Goal: Information Seeking & Learning: Learn about a topic

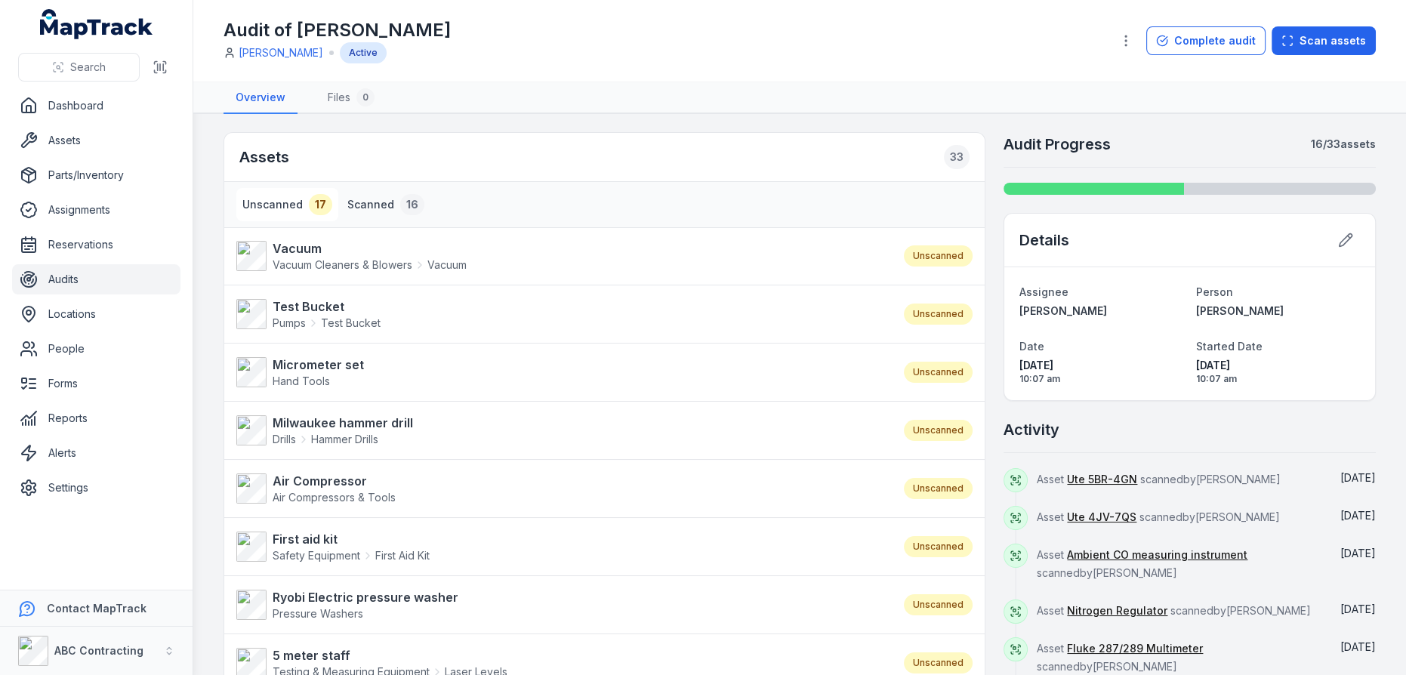
click at [364, 203] on button "Scanned 16" at bounding box center [385, 204] width 89 height 33
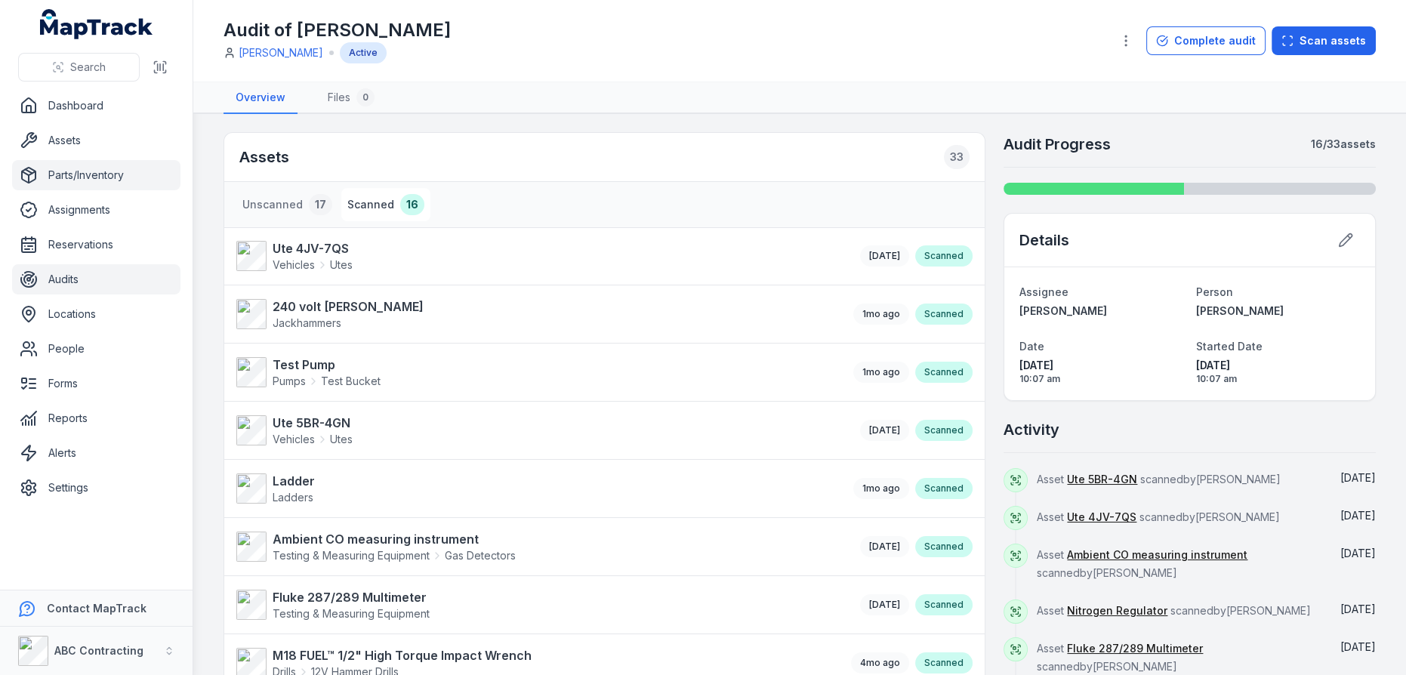
click at [117, 168] on link "Parts/Inventory" at bounding box center [96, 175] width 168 height 30
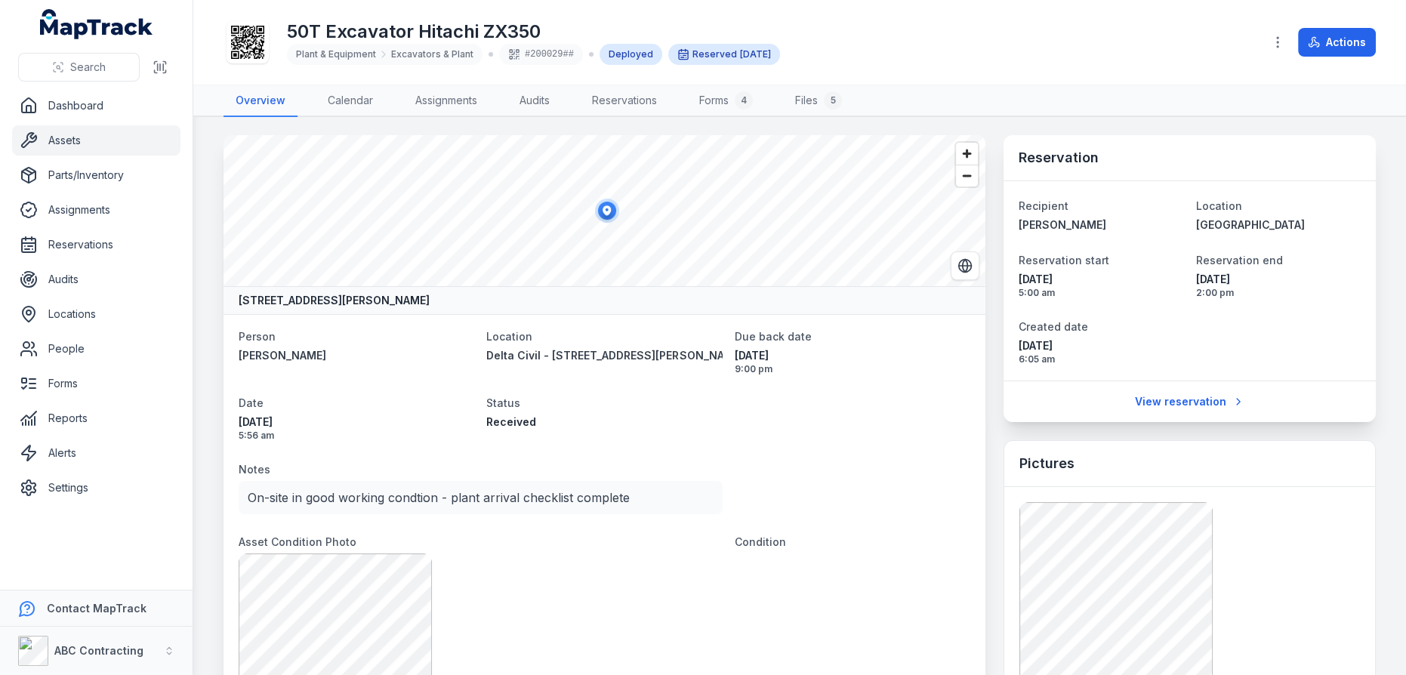
click at [408, 54] on span "Excavators & Plant" at bounding box center [432, 54] width 82 height 12
copy span "Excavators & Plant"
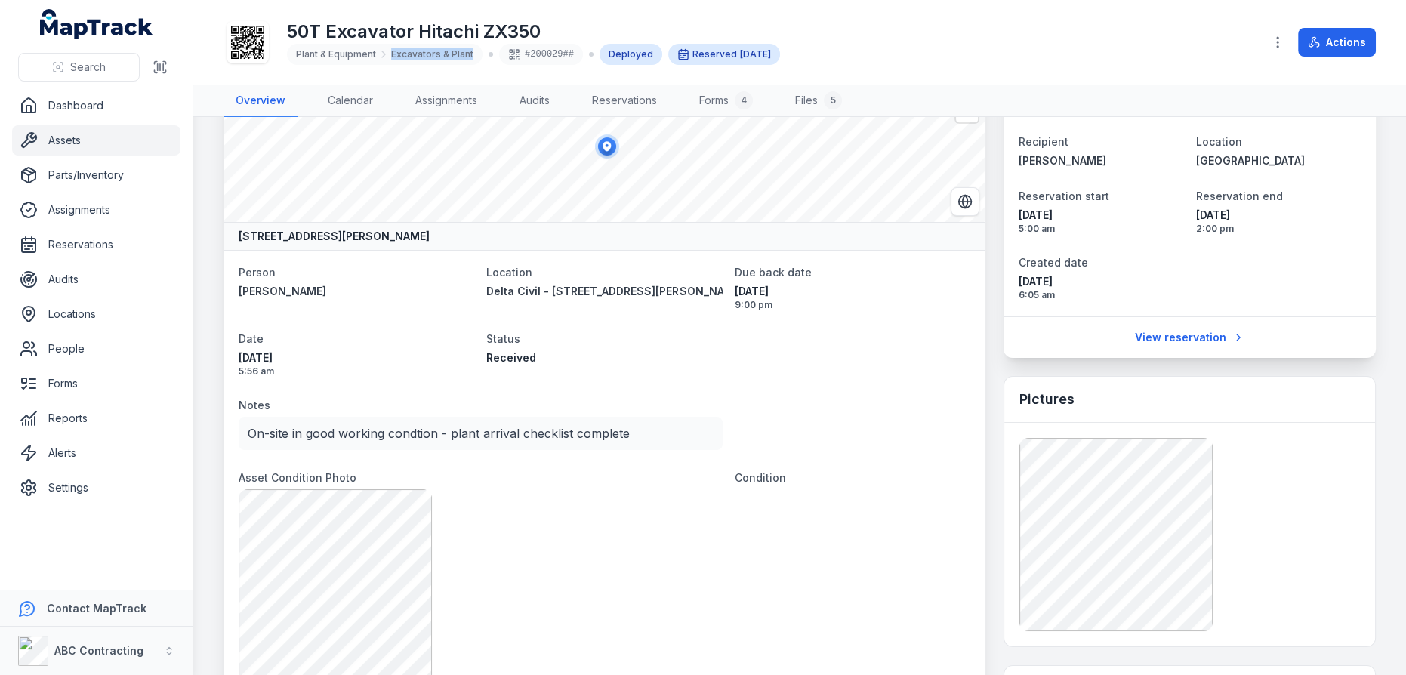
scroll to position [137, 0]
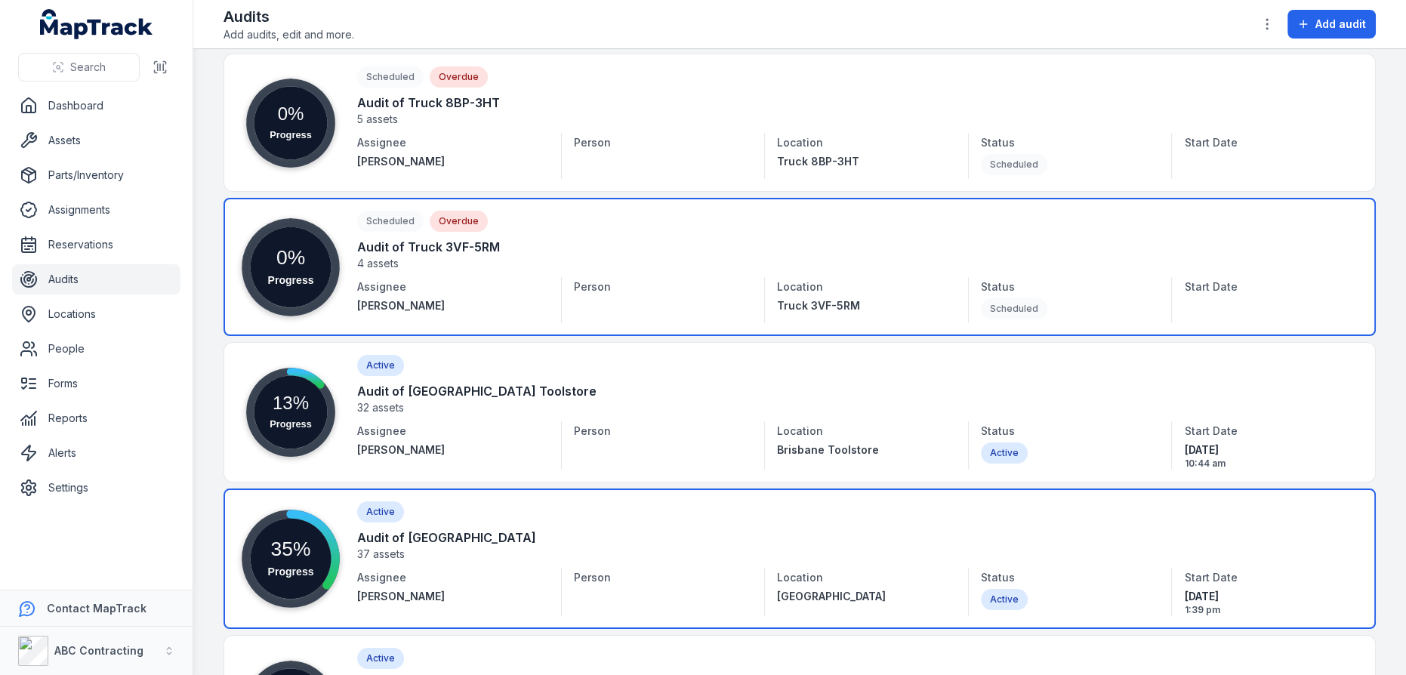
scroll to position [3136, 0]
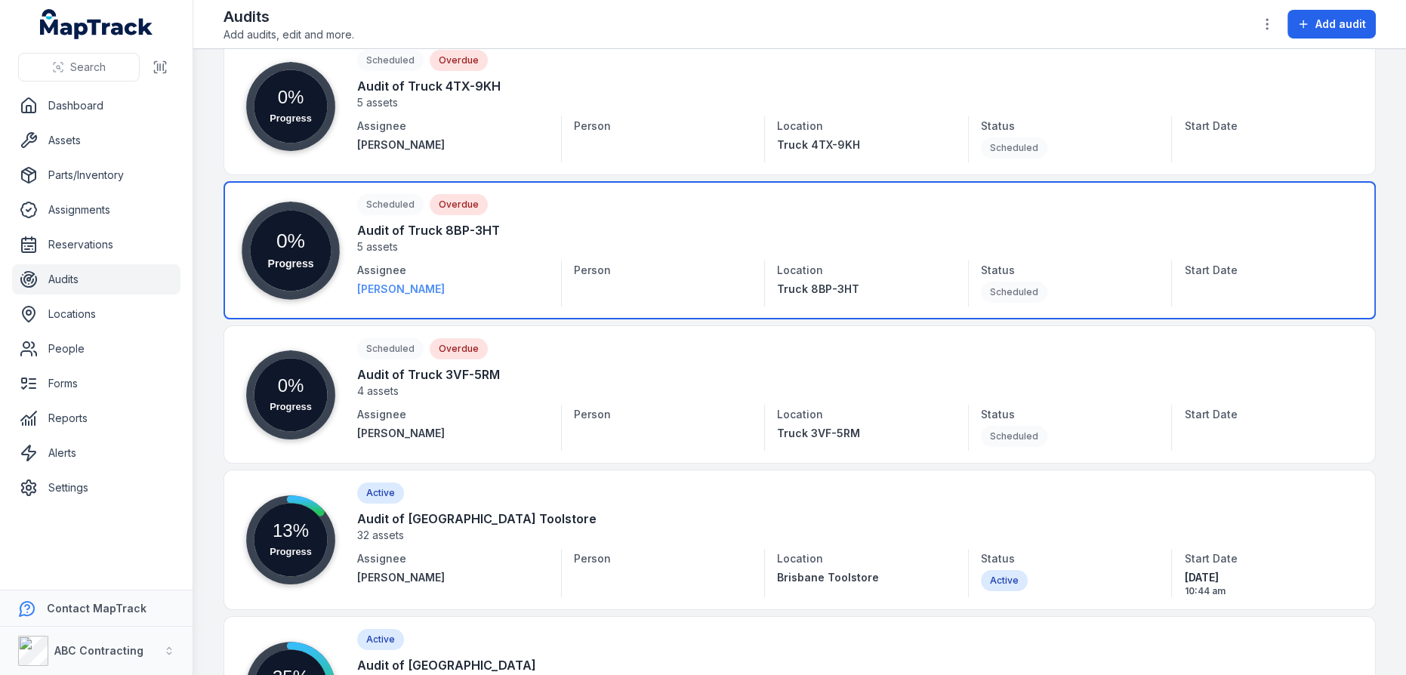
click at [531, 282] on strong "[PERSON_NAME]" at bounding box center [453, 289] width 192 height 15
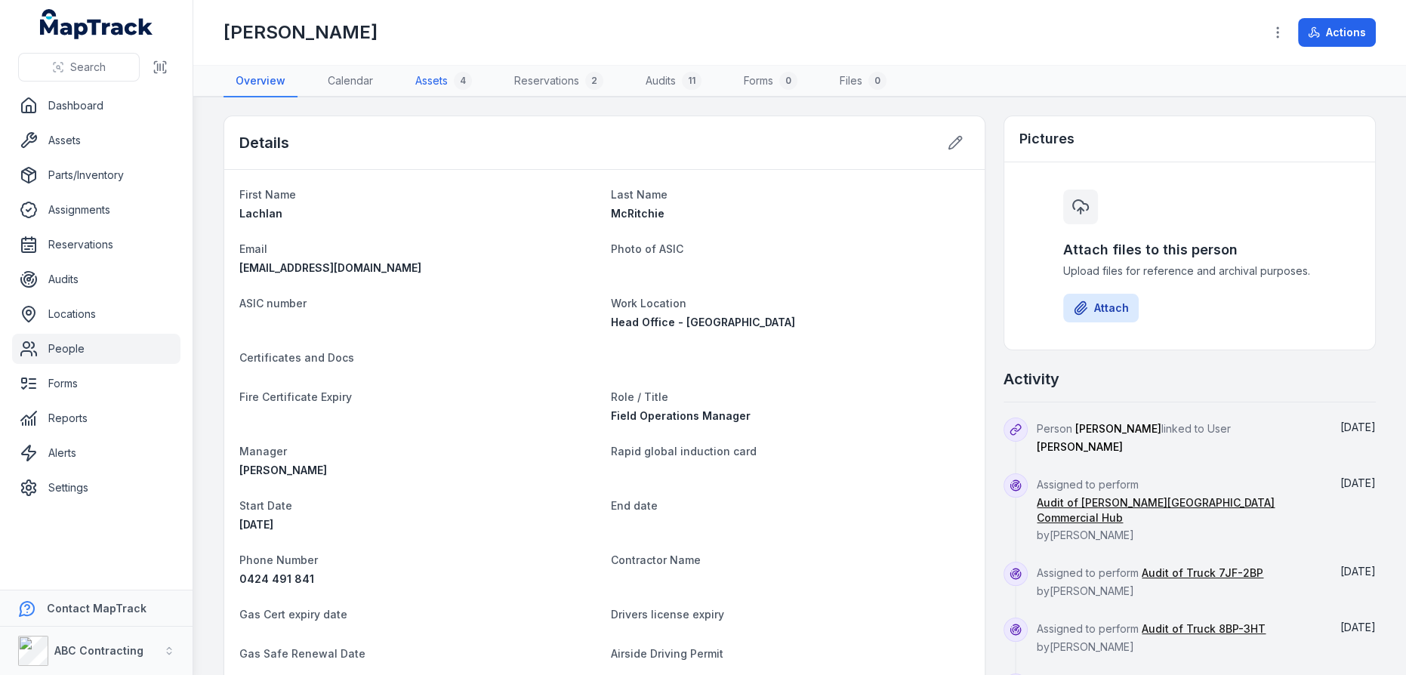
click at [450, 88] on link "Assets 4" at bounding box center [443, 82] width 81 height 32
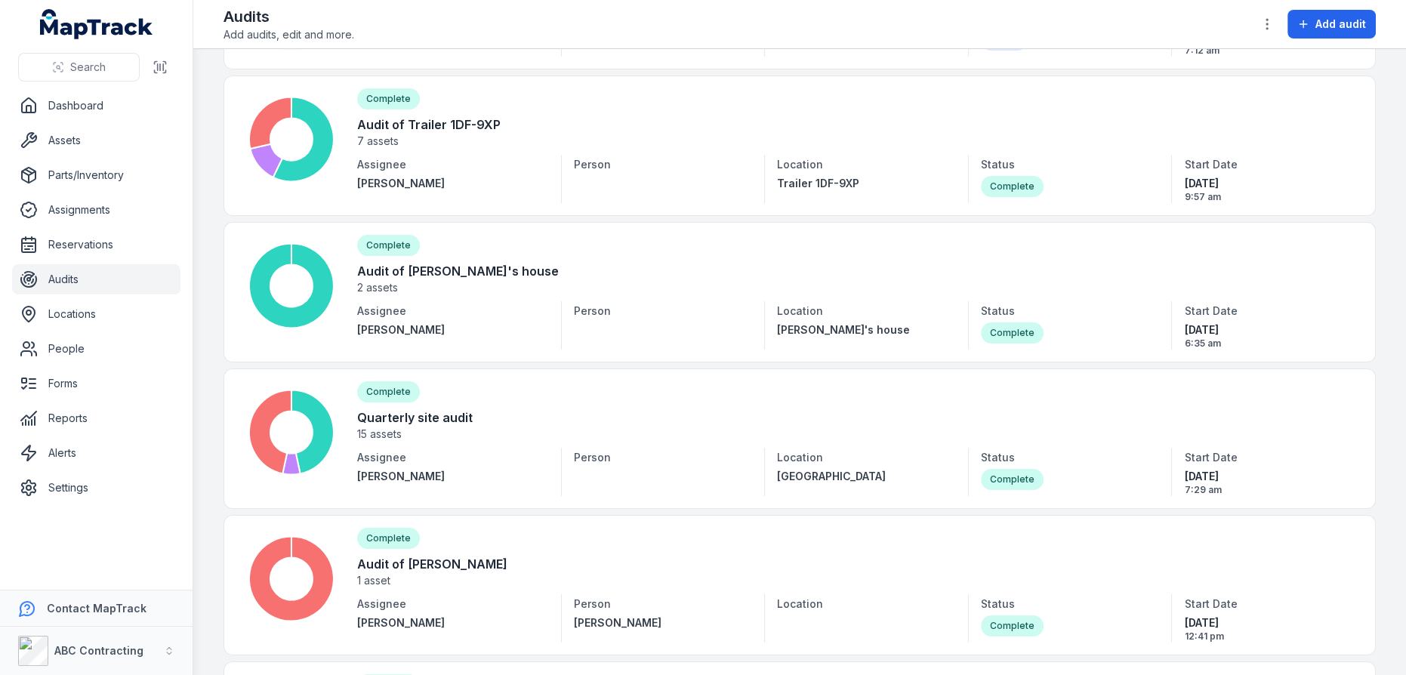
scroll to position [2127, 0]
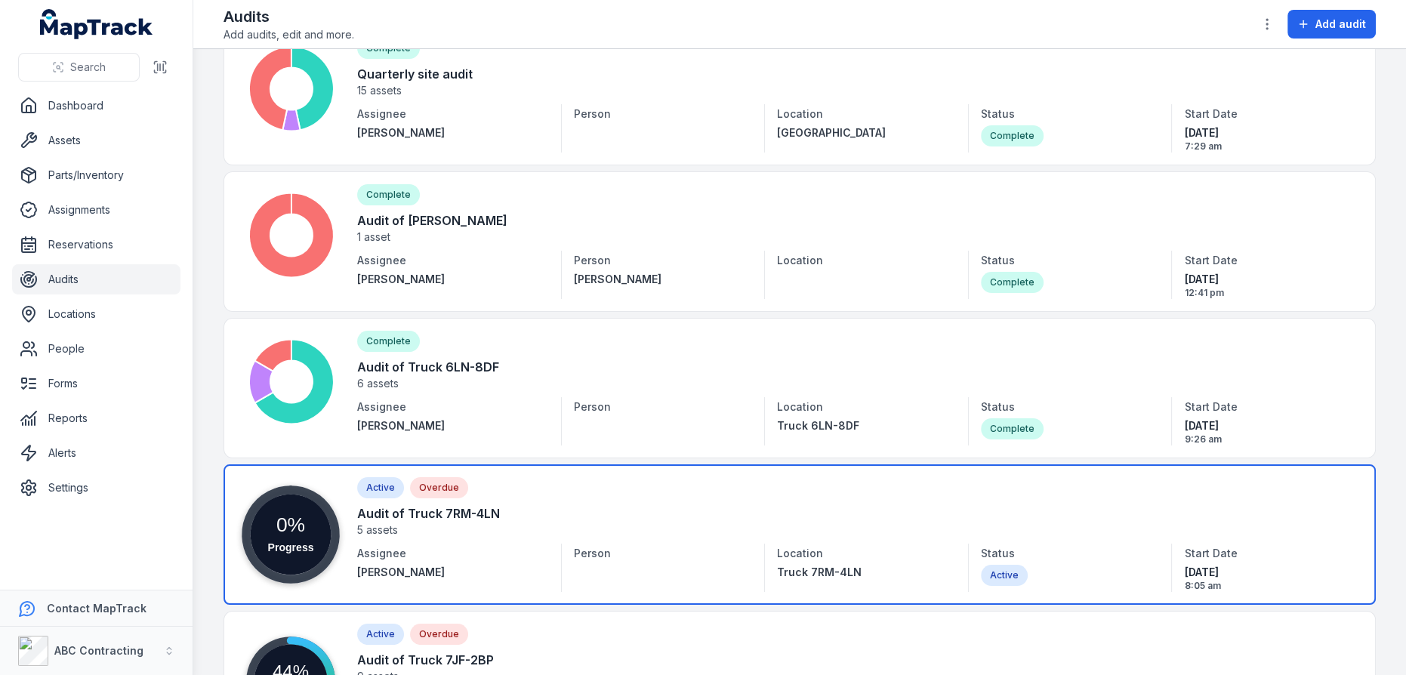
click at [487, 507] on link at bounding box center [799, 534] width 1152 height 140
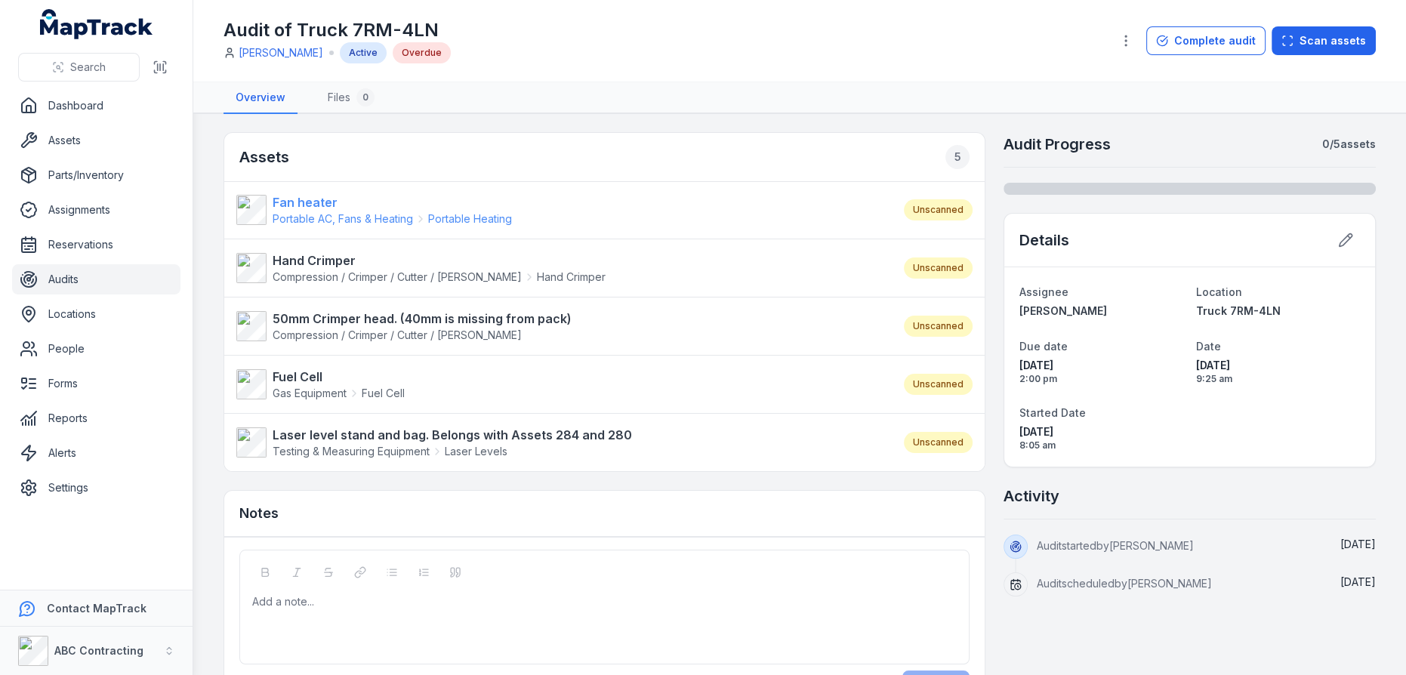
click at [802, 216] on link "Fan heater Portable AC, Fans & Heating Portable Heating" at bounding box center [562, 209] width 652 height 33
click at [90, 279] on link "Audits" at bounding box center [96, 279] width 168 height 30
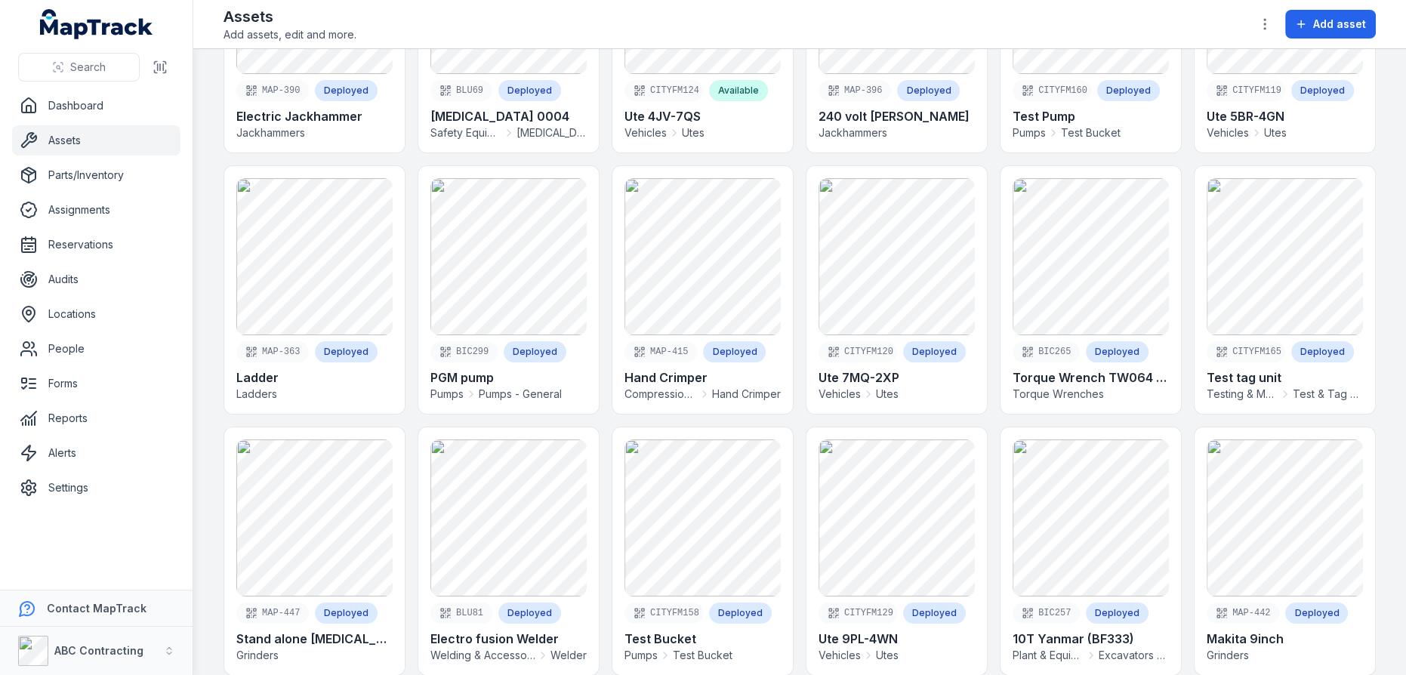
scroll to position [1372, 0]
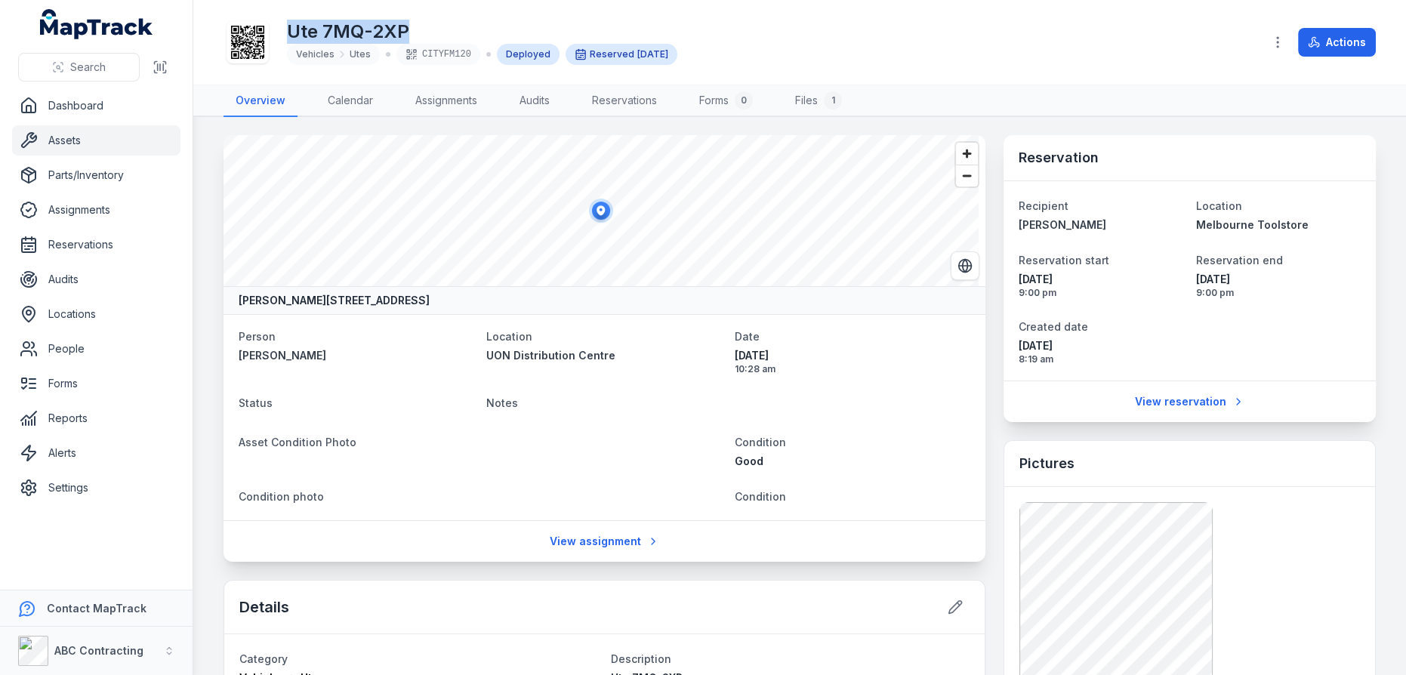
drag, startPoint x: 287, startPoint y: 27, endPoint x: 450, endPoint y: 32, distance: 163.1
click at [450, 32] on h1 "Ute 7MQ-2XP" at bounding box center [482, 32] width 390 height 24
click at [316, 55] on span "Vehicles" at bounding box center [315, 54] width 39 height 12
copy span "Vehicles"
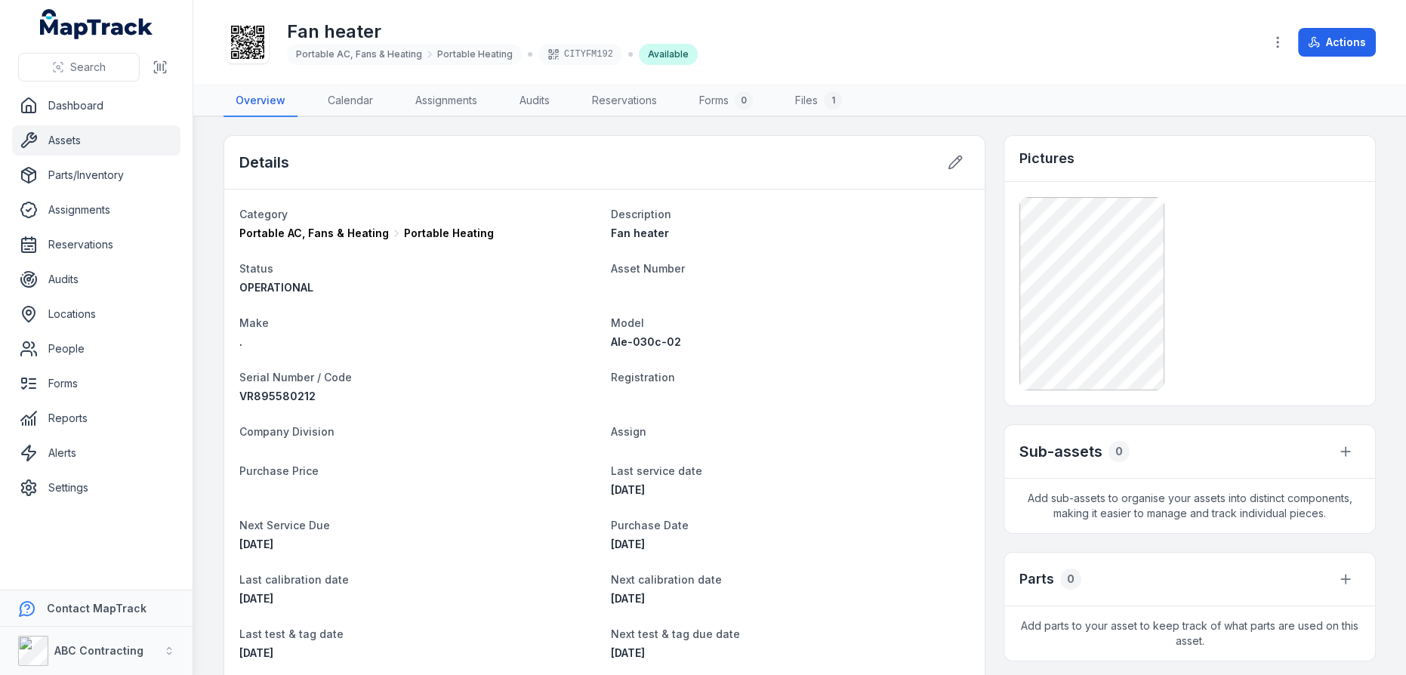
click at [233, 46] on icon at bounding box center [247, 42] width 33 height 33
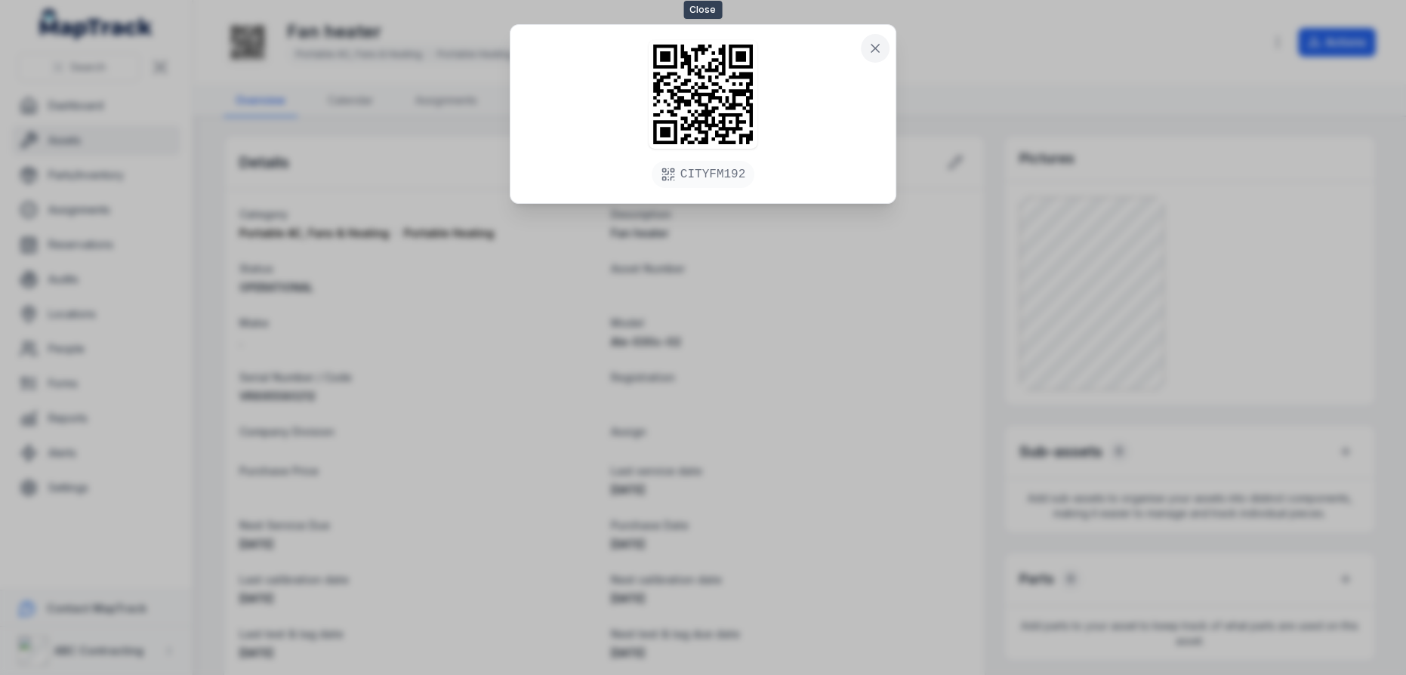
click at [881, 48] on icon at bounding box center [874, 48] width 15 height 15
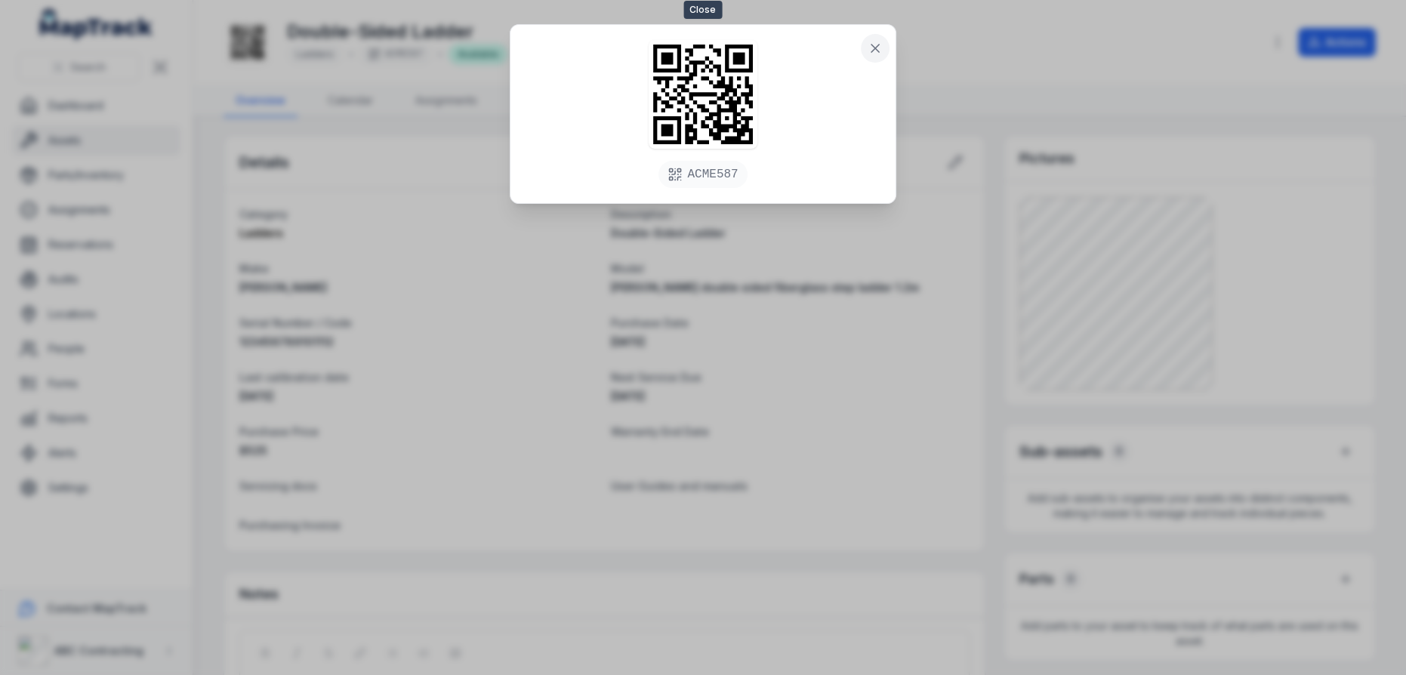
click at [878, 45] on icon at bounding box center [875, 49] width 8 height 8
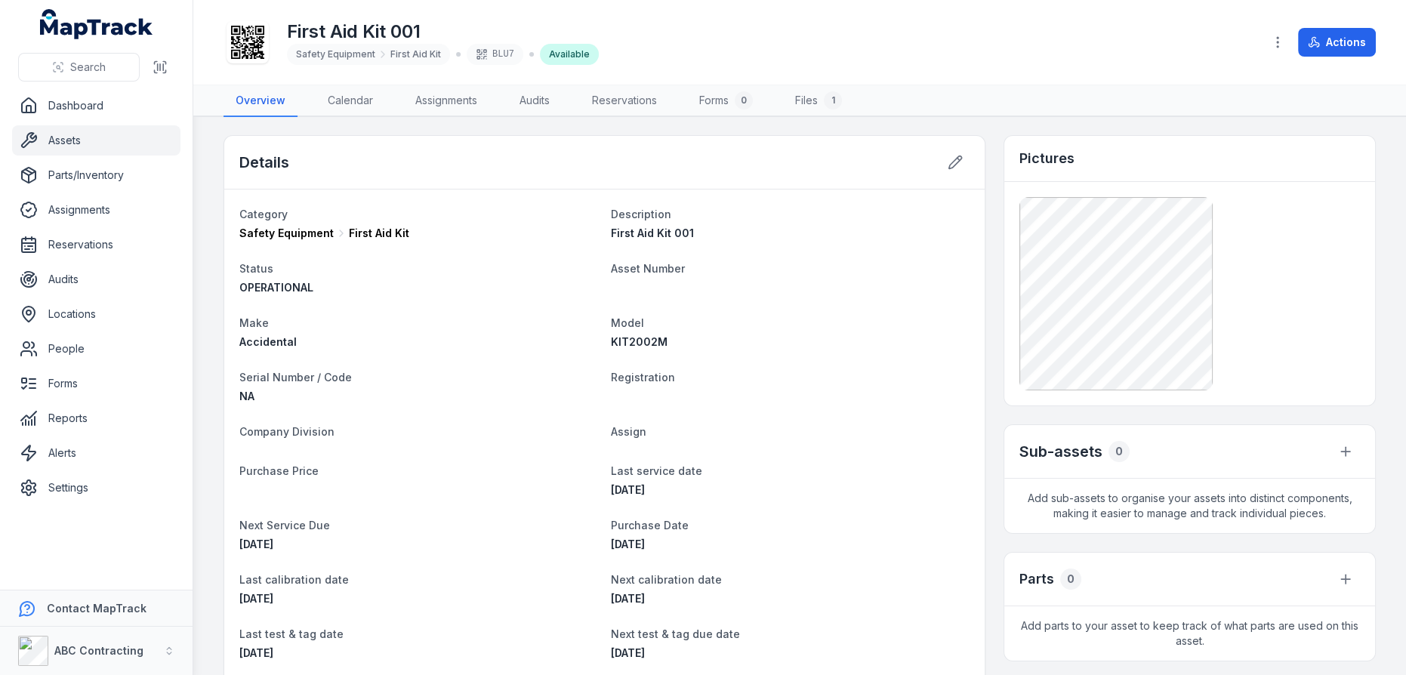
click at [236, 28] on icon at bounding box center [247, 42] width 33 height 33
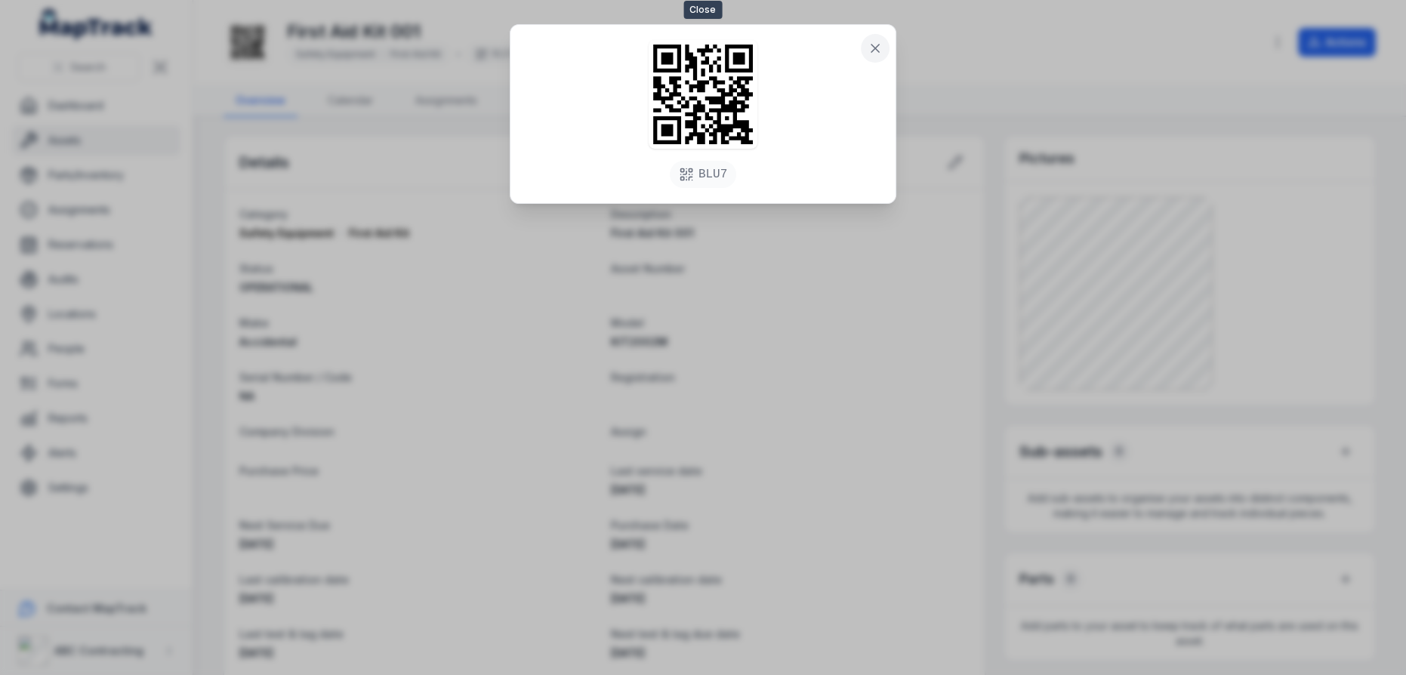
click at [882, 50] on icon at bounding box center [874, 48] width 15 height 15
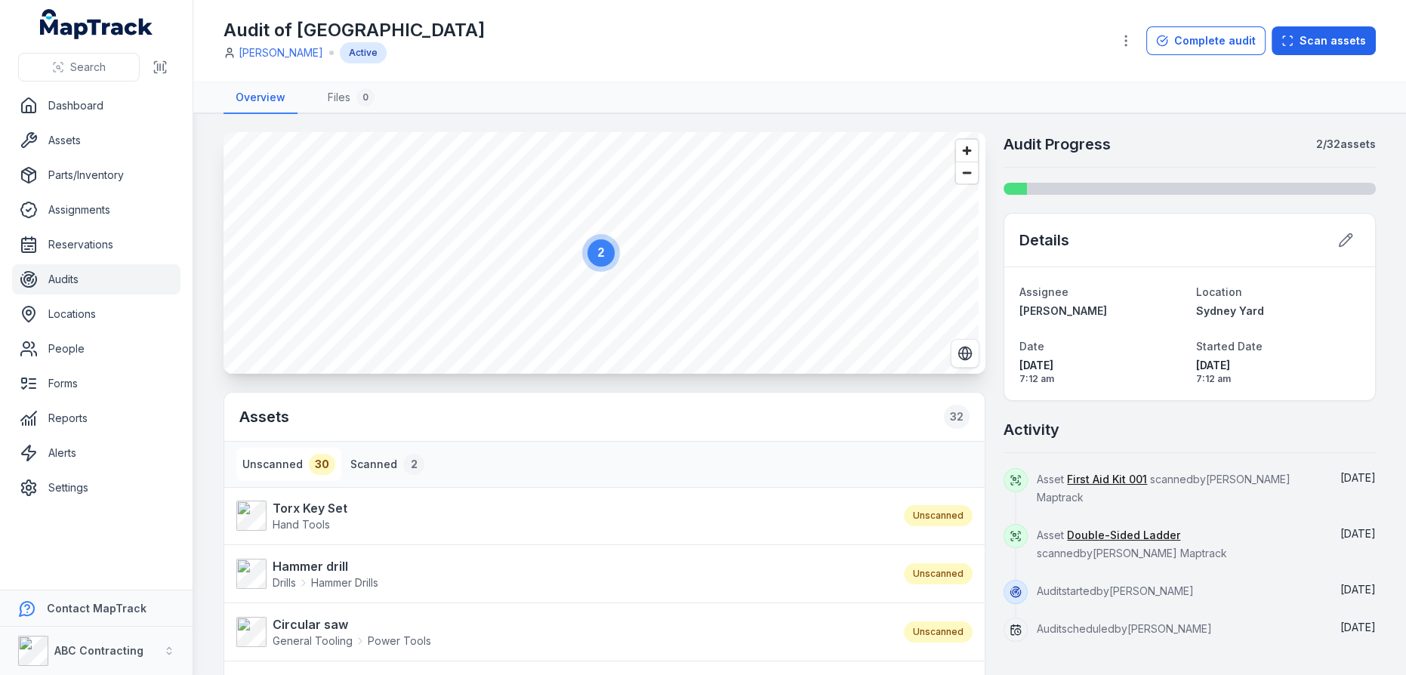
click at [372, 459] on button "Scanned 2" at bounding box center [387, 464] width 86 height 33
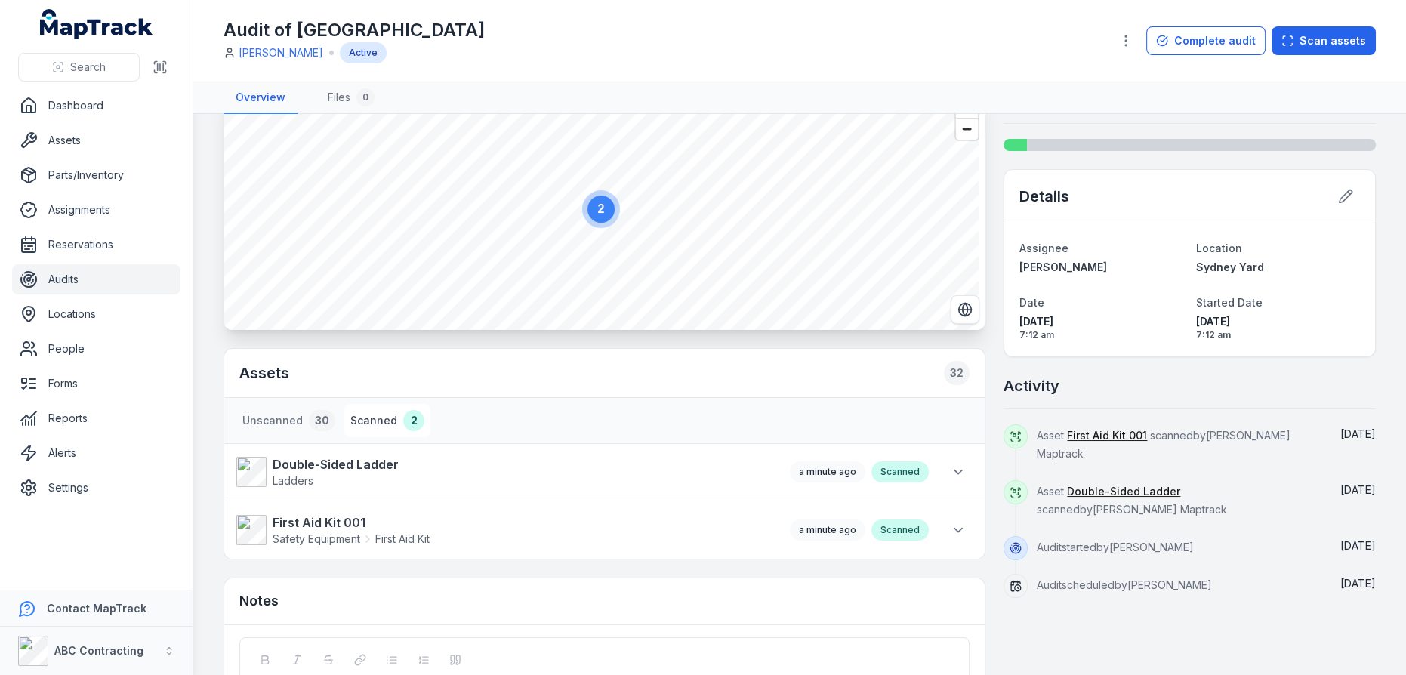
scroll to position [68, 0]
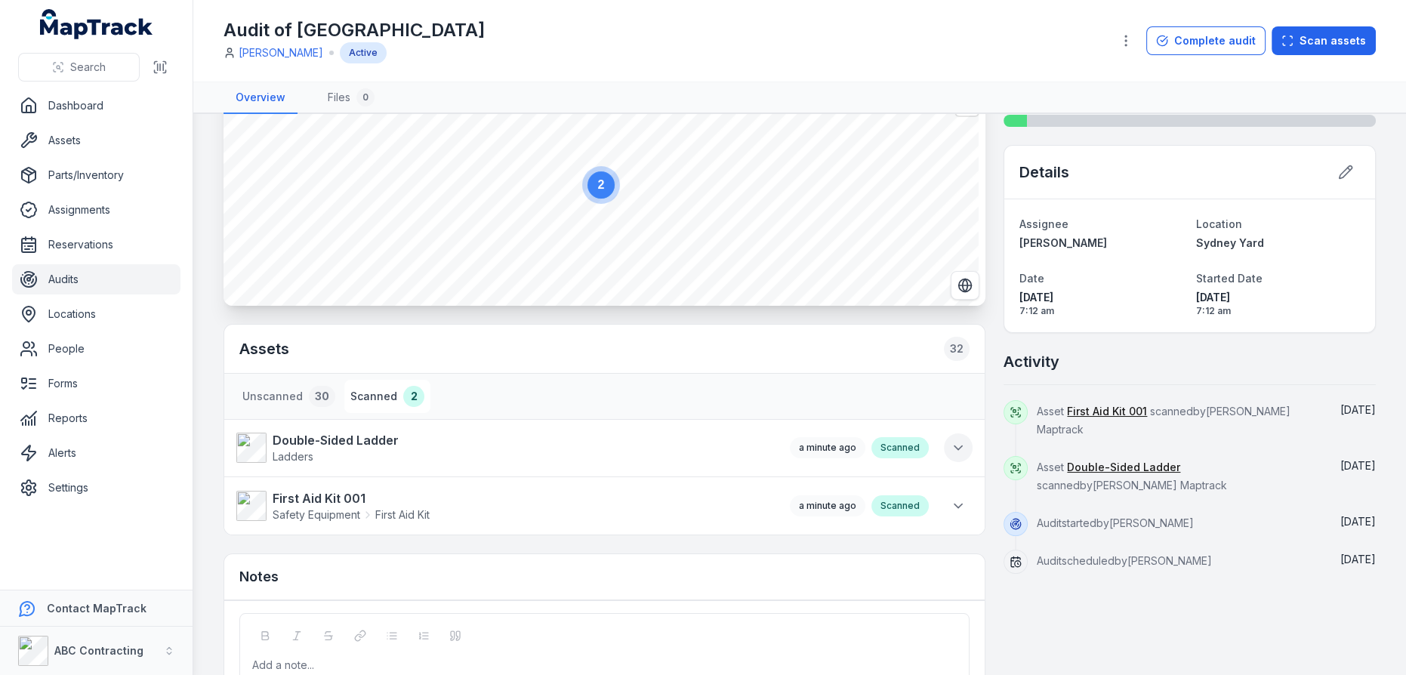
click at [954, 441] on icon at bounding box center [957, 447] width 15 height 15
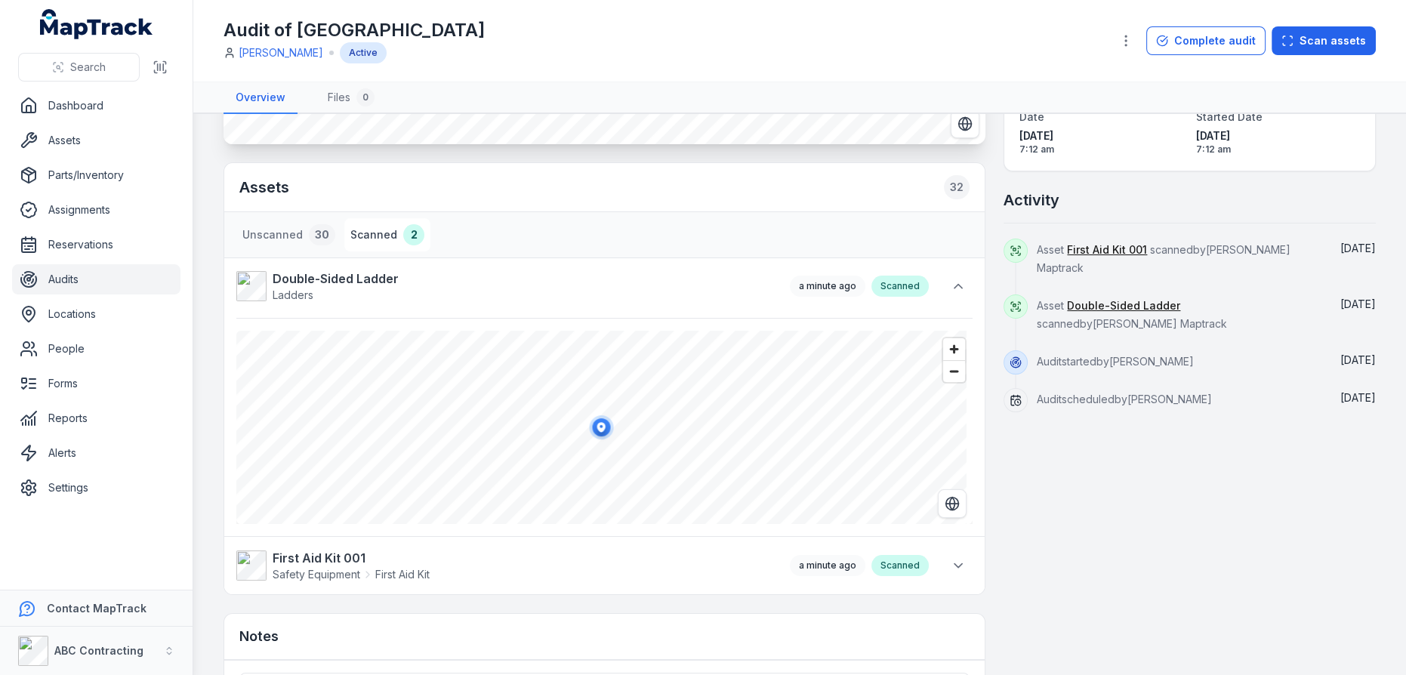
scroll to position [343, 0]
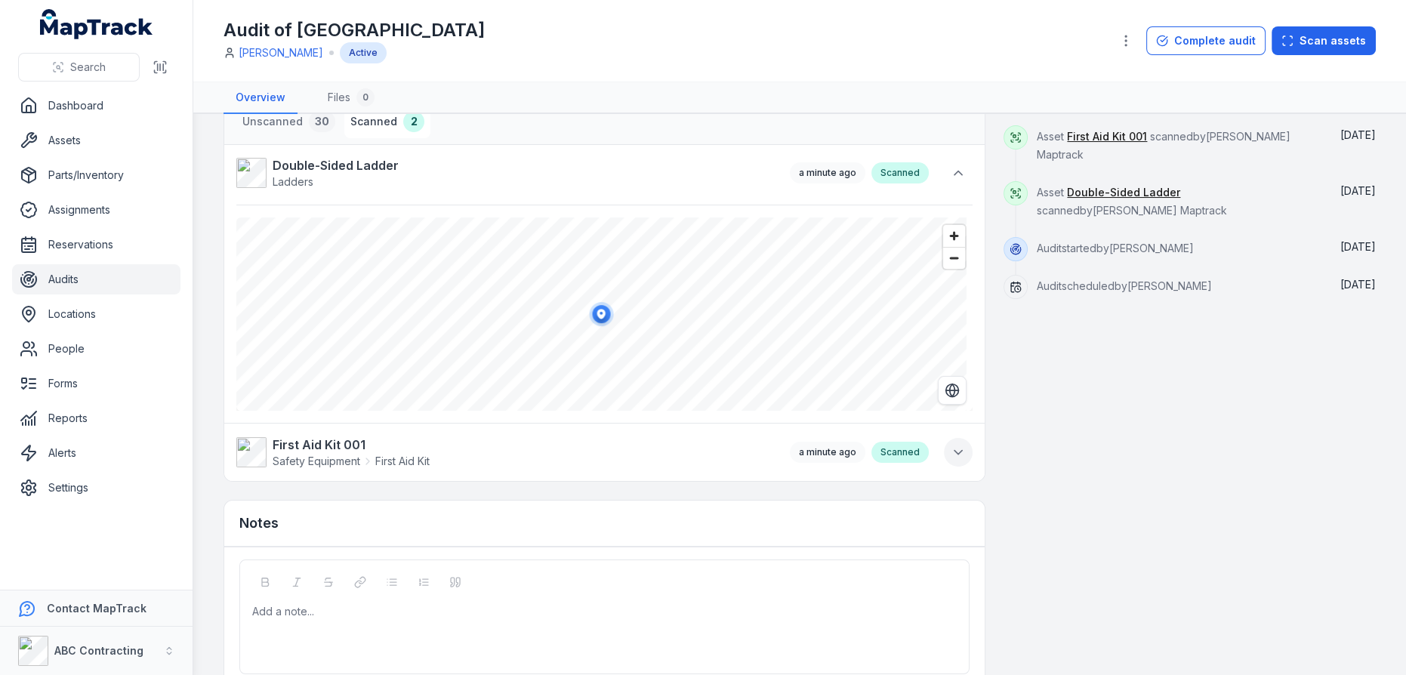
click at [954, 451] on icon at bounding box center [958, 453] width 8 height 4
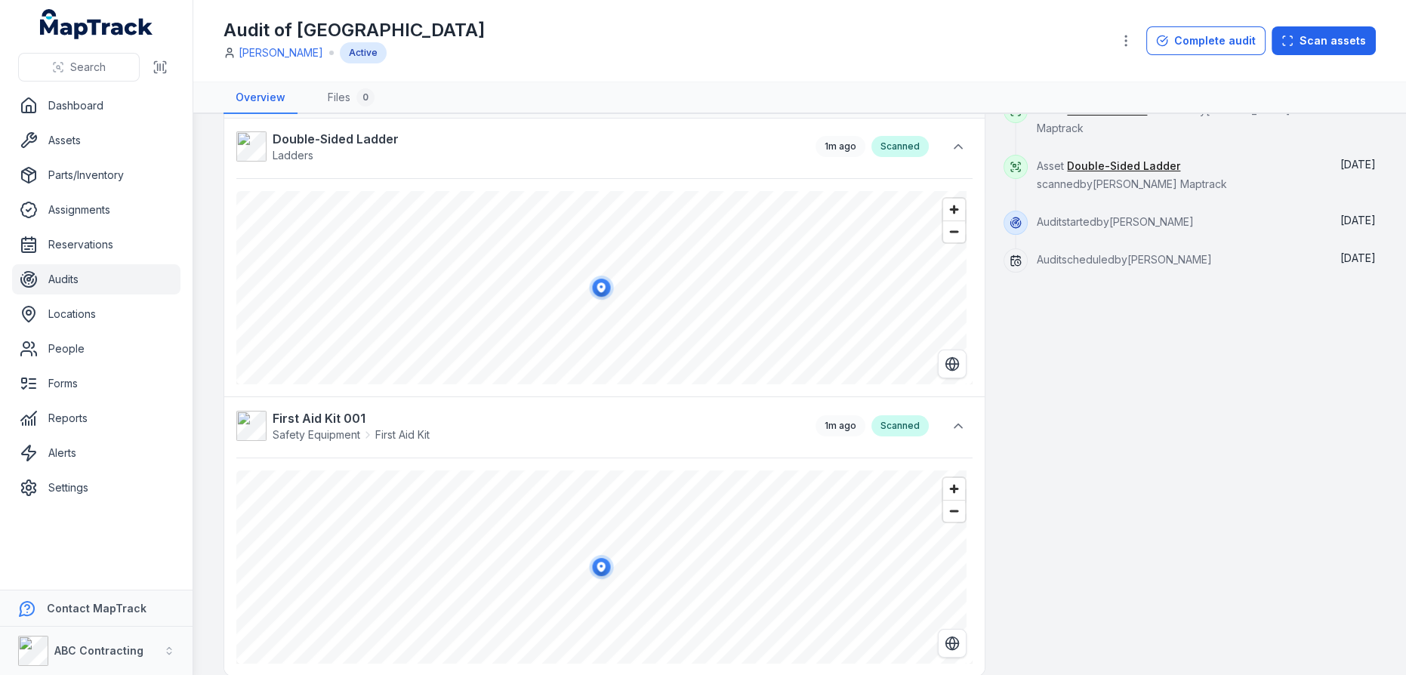
scroll to position [205, 0]
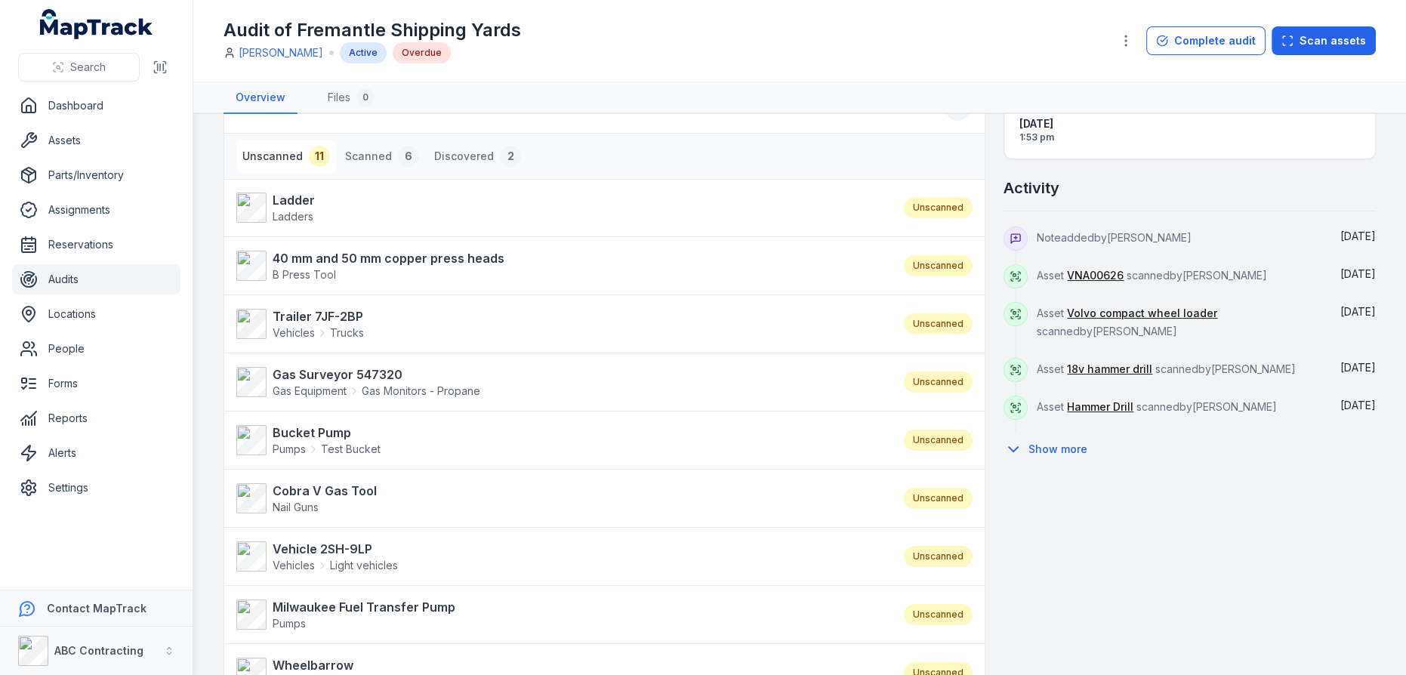
scroll to position [343, 0]
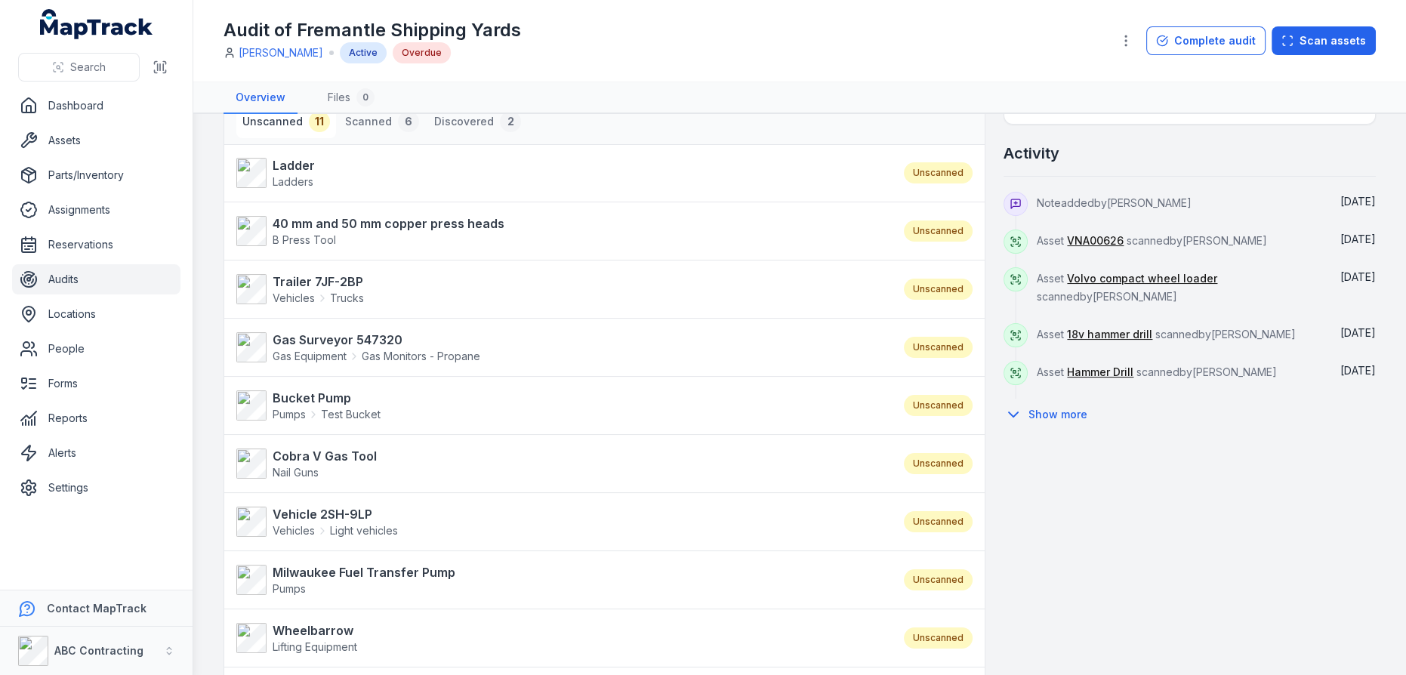
click at [1064, 408] on button "Show more" at bounding box center [1050, 415] width 94 height 32
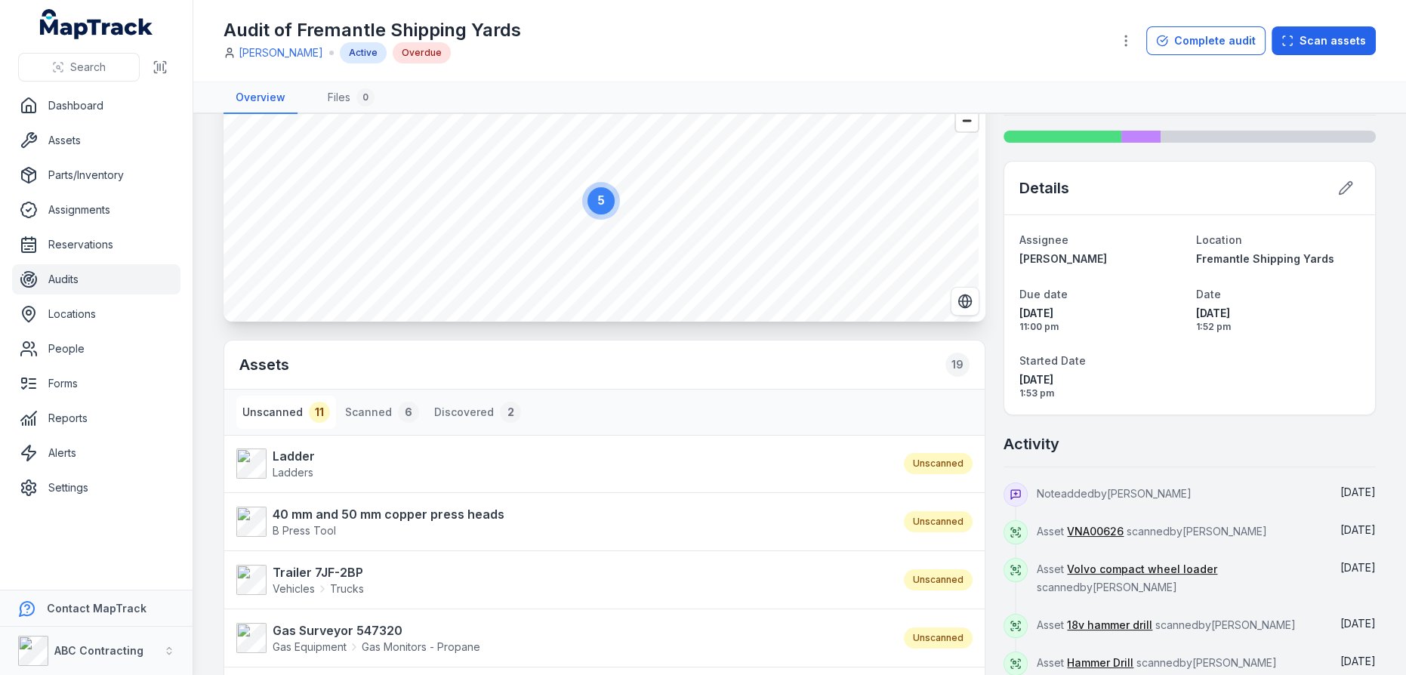
scroll to position [0, 0]
